Goal: Subscribe to service/newsletter

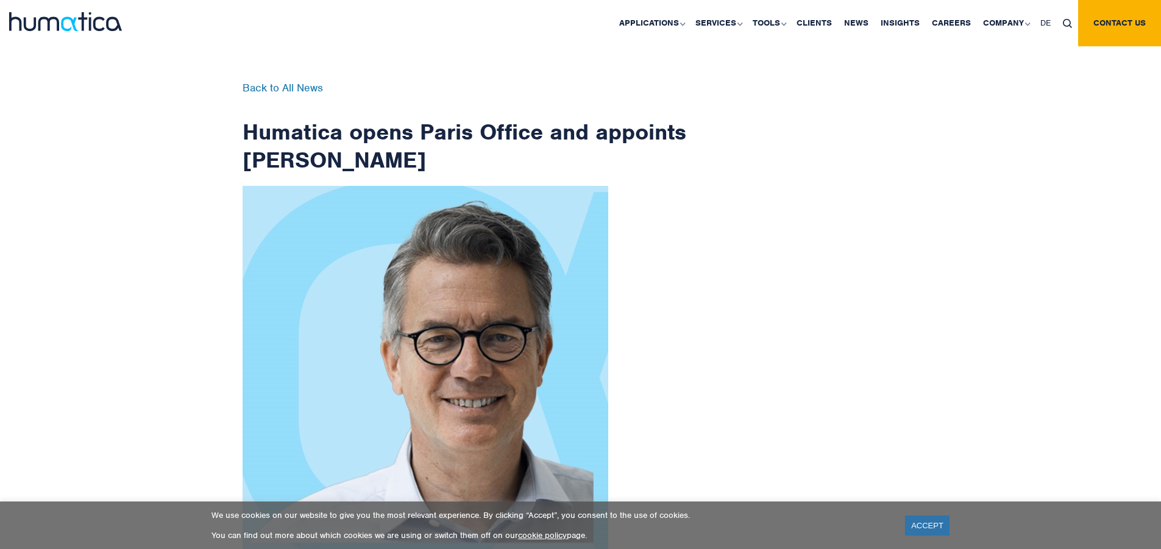
scroll to position [1944, 0]
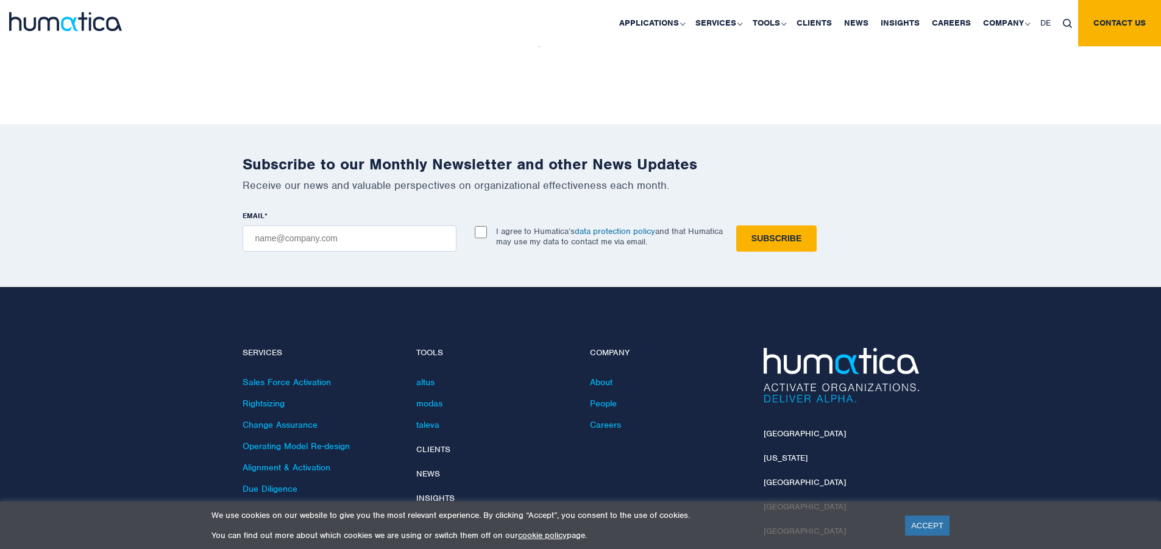
checkbox input "true"
type input "[EMAIL_ADDRESS][DOMAIN_NAME]"
click at [736, 225] on input "Subscribe" at bounding box center [776, 238] width 80 height 26
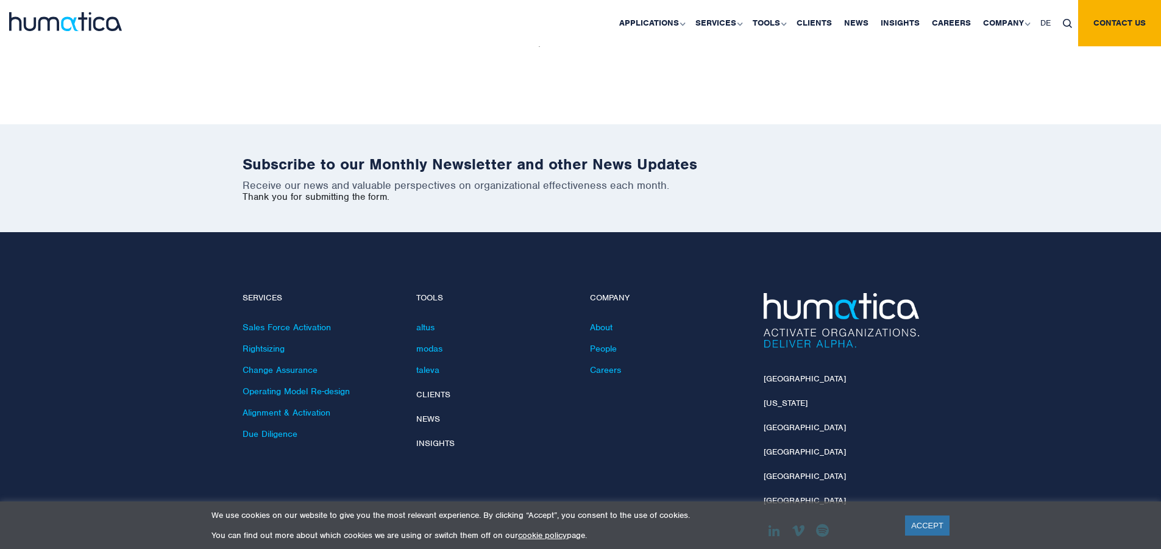
scroll to position [1889, 0]
